Goal: Navigation & Orientation: Understand site structure

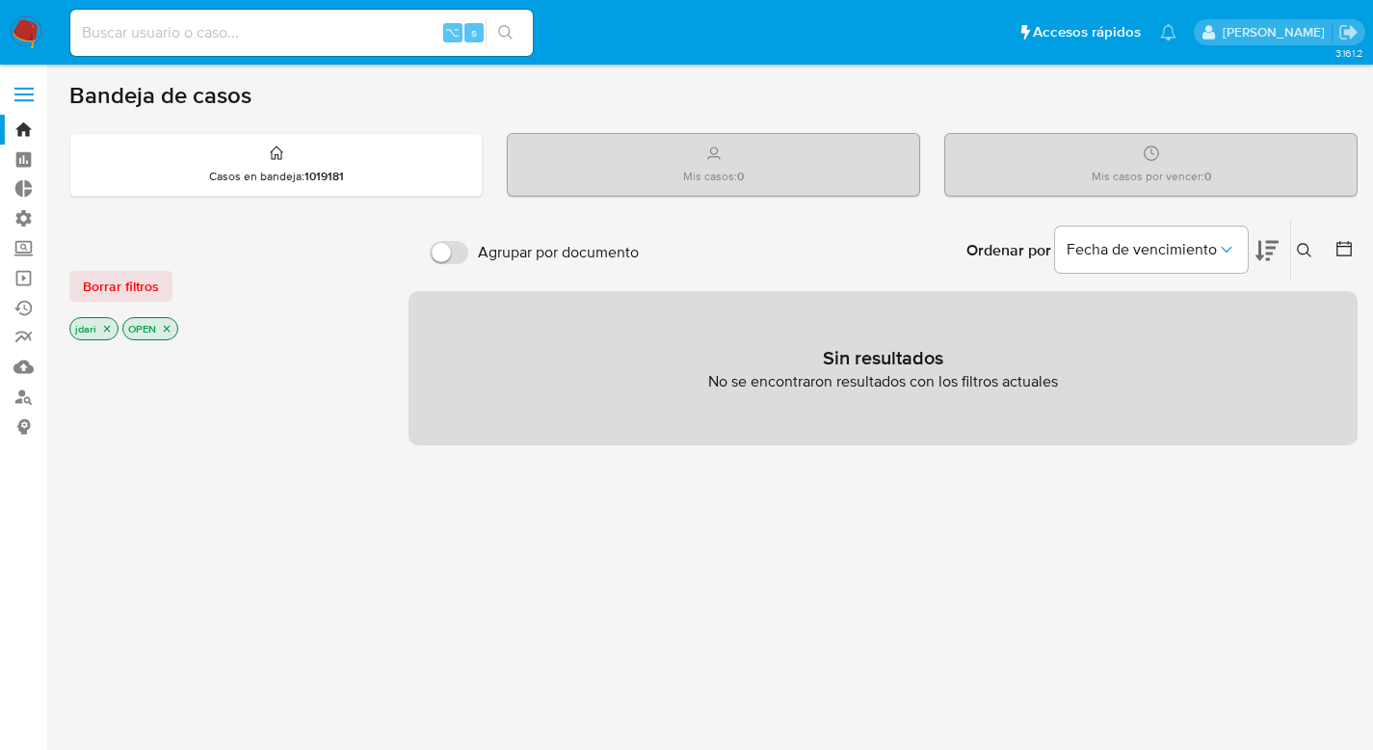
click at [19, 93] on span at bounding box center [23, 94] width 19 height 3
click at [0, 0] on input "checkbox" at bounding box center [0, 0] width 0 height 0
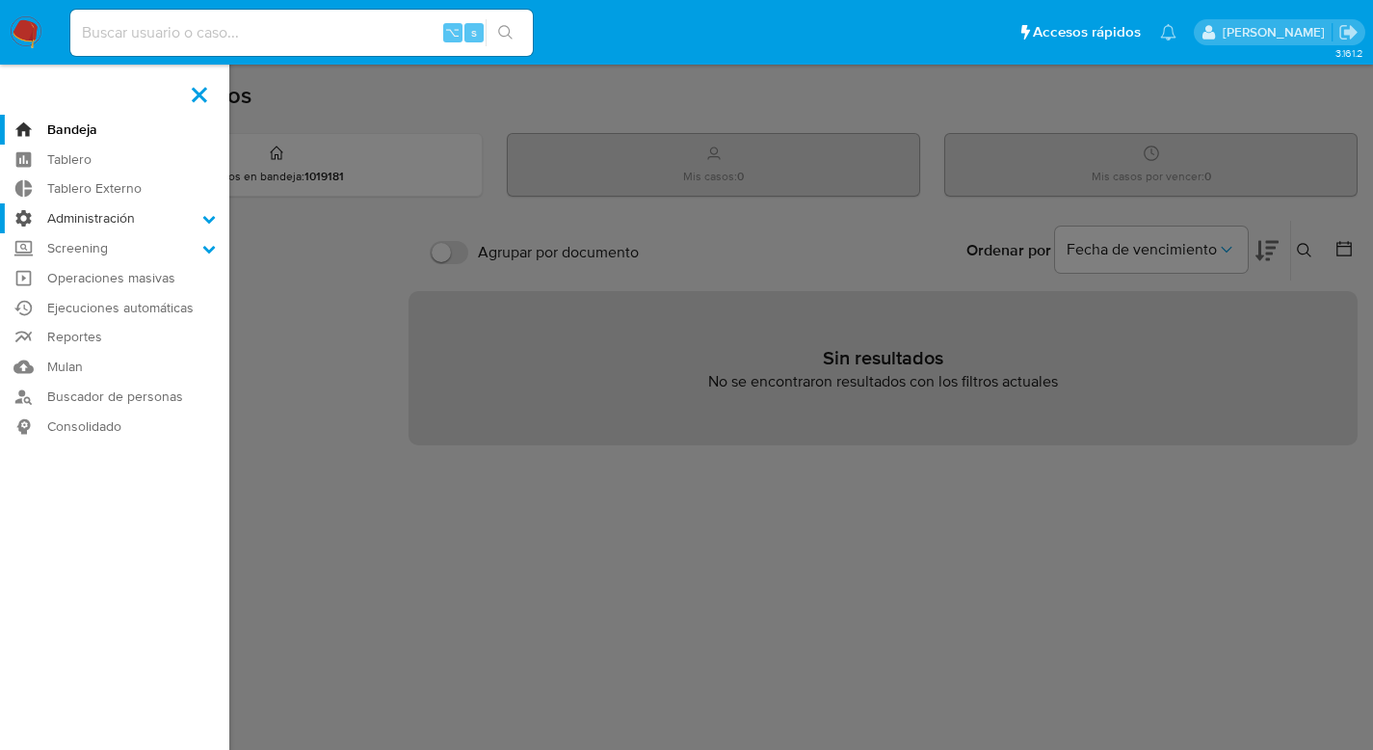
click at [198, 214] on label "Administración" at bounding box center [114, 218] width 229 height 30
click at [0, 0] on input "Administración" at bounding box center [0, 0] width 0 height 0
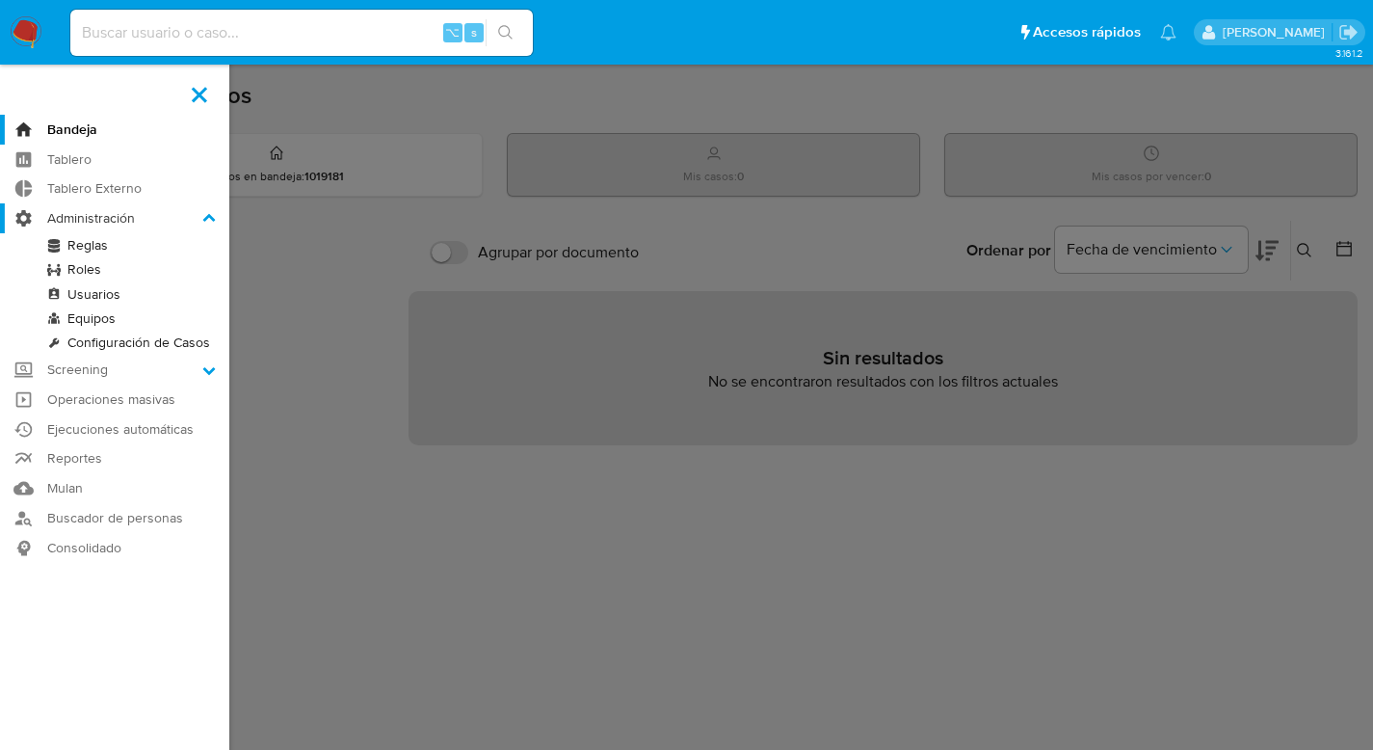
click at [198, 214] on label "Administración" at bounding box center [114, 218] width 229 height 30
click at [0, 0] on input "Administración" at bounding box center [0, 0] width 0 height 0
click at [209, 216] on icon at bounding box center [209, 218] width 13 height 8
click at [0, 0] on input "Administración" at bounding box center [0, 0] width 0 height 0
click at [210, 367] on icon at bounding box center [208, 369] width 13 height 13
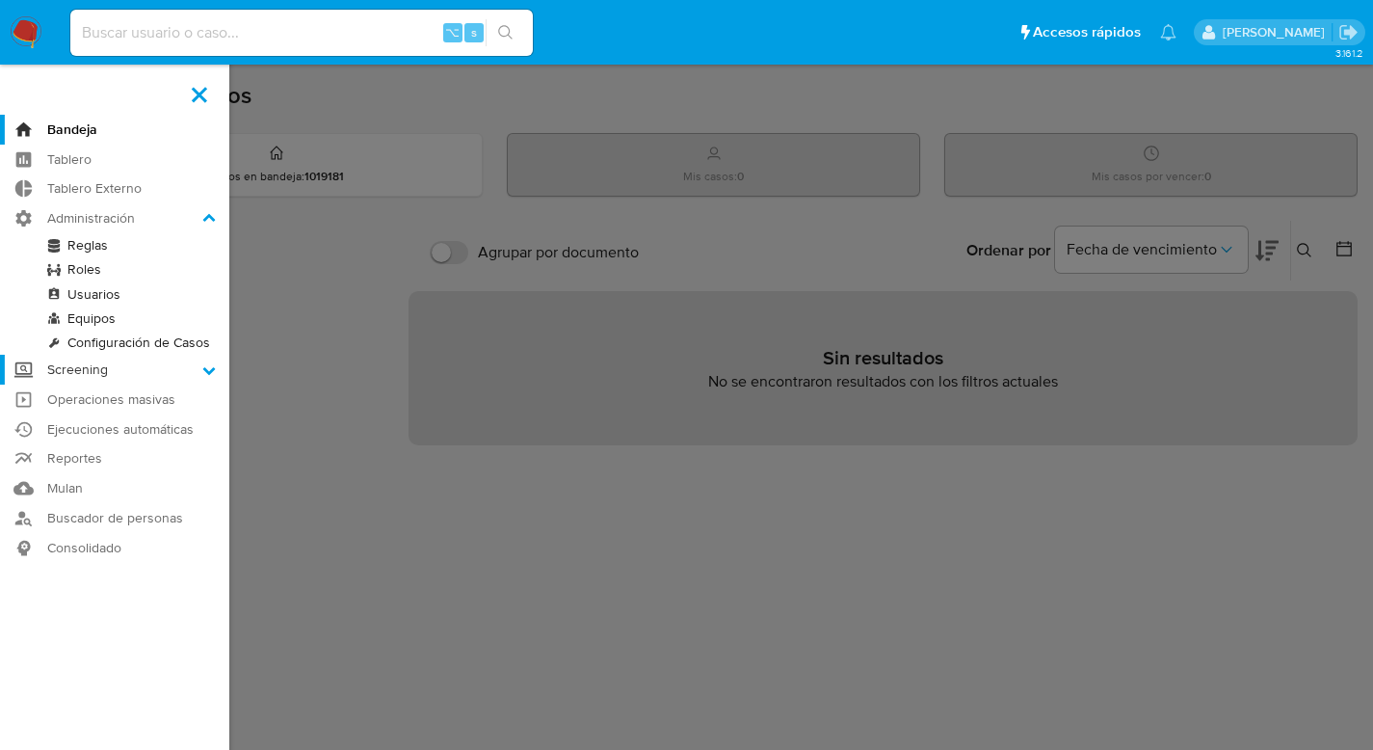
click at [0, 0] on input "Screening" at bounding box center [0, 0] width 0 height 0
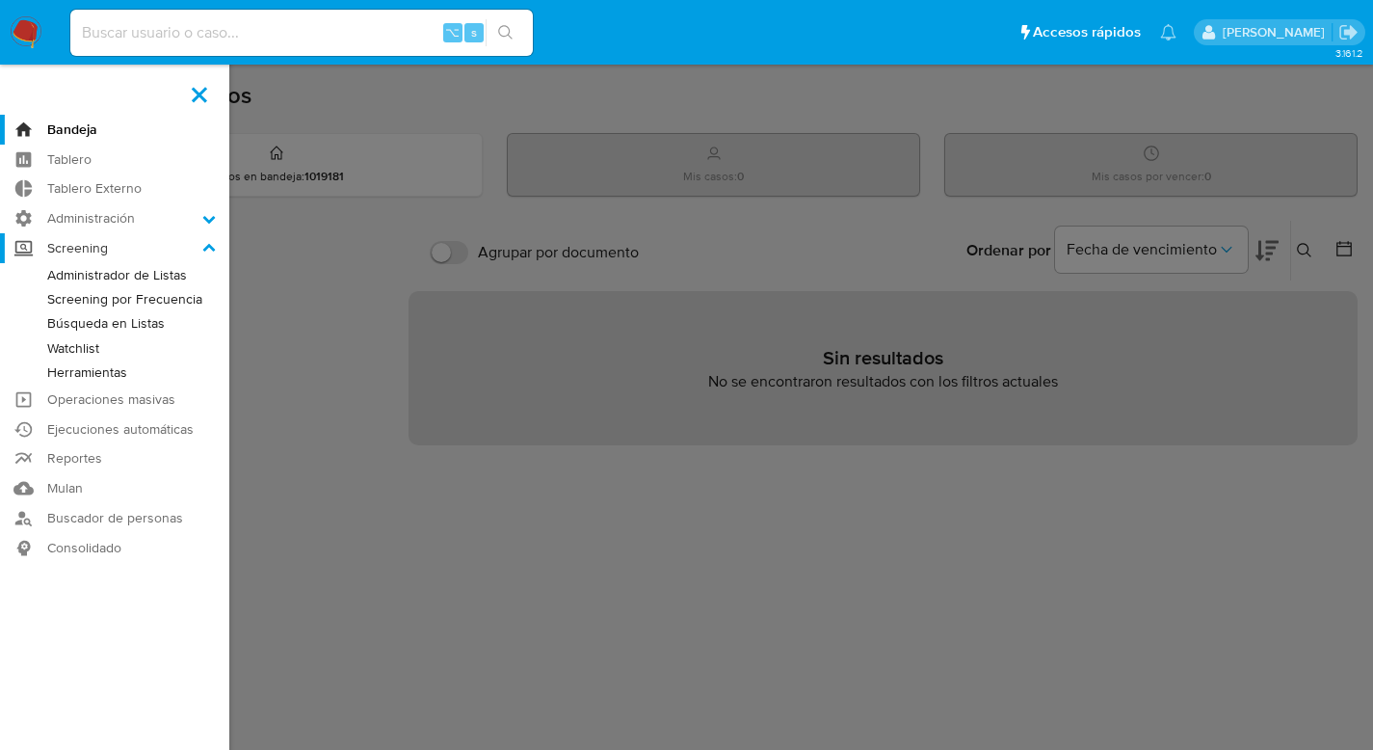
click at [206, 245] on icon at bounding box center [209, 247] width 13 height 8
click at [0, 0] on input "Screening" at bounding box center [0, 0] width 0 height 0
click at [207, 242] on icon at bounding box center [208, 248] width 13 height 13
click at [0, 0] on input "Screening" at bounding box center [0, 0] width 0 height 0
click at [211, 222] on icon at bounding box center [208, 218] width 13 height 13
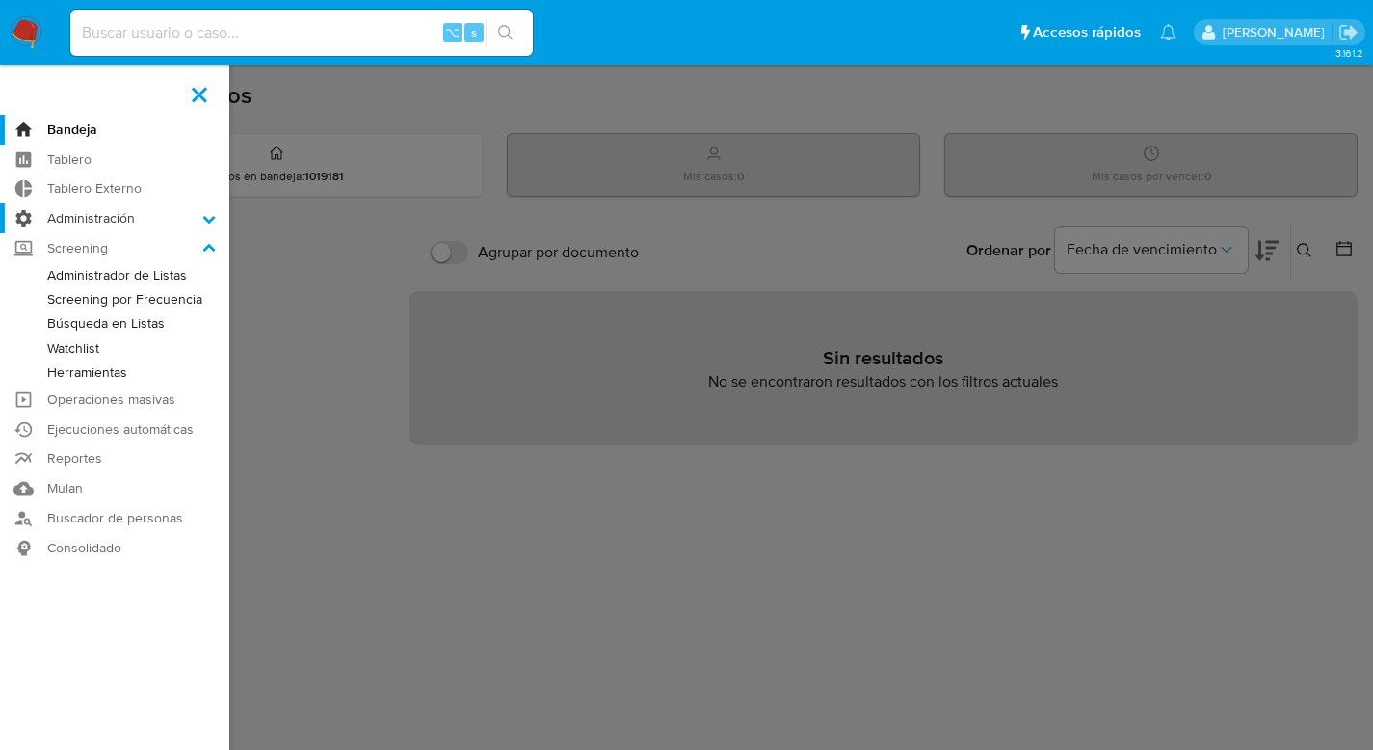
click at [0, 0] on input "Administración" at bounding box center [0, 0] width 0 height 0
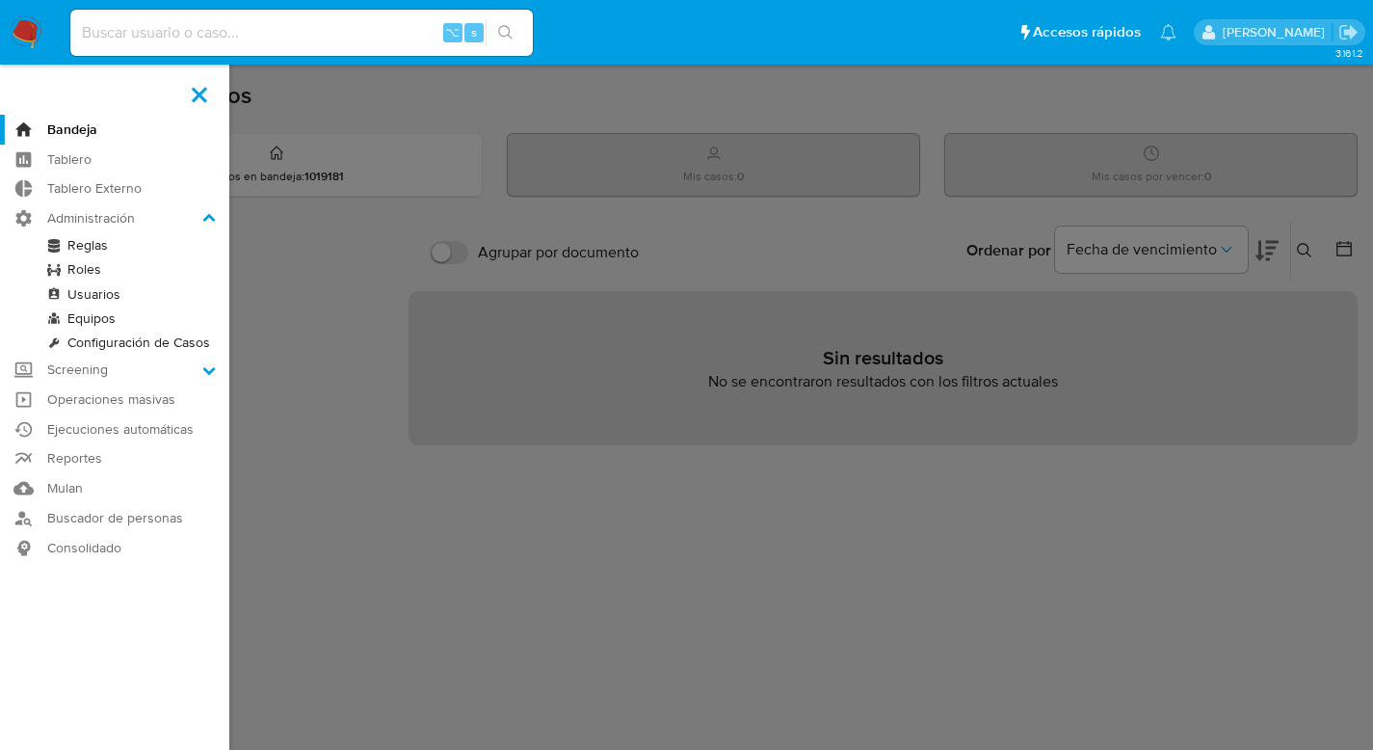
click at [203, 88] on label at bounding box center [199, 94] width 48 height 40
click at [200, 94] on span at bounding box center [199, 94] width 15 height 15
click at [0, 0] on input "checkbox" at bounding box center [0, 0] width 0 height 0
